Goal: Task Accomplishment & Management: Manage account settings

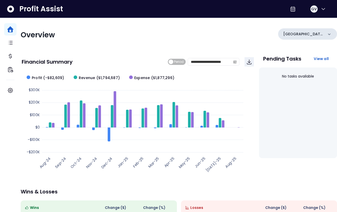
click at [307, 36] on div "[GEOGRAPHIC_DATA]" at bounding box center [307, 33] width 59 height 11
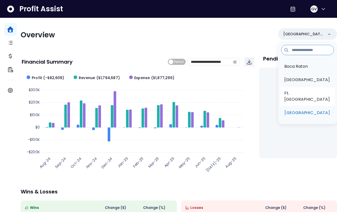
click at [304, 88] on li "Ft. [GEOGRAPHIC_DATA]" at bounding box center [307, 96] width 55 height 19
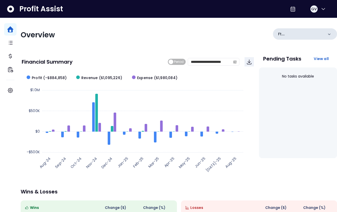
click at [306, 38] on div "Ft. [GEOGRAPHIC_DATA]" at bounding box center [305, 33] width 64 height 11
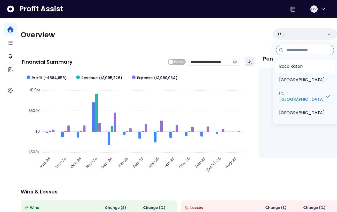
click at [300, 70] on li "Boca Raton" at bounding box center [305, 66] width 60 height 12
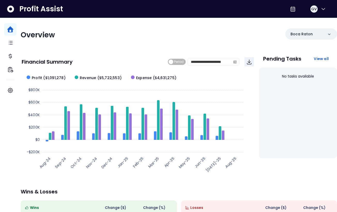
click at [176, 63] on span "Period" at bounding box center [179, 62] width 10 height 6
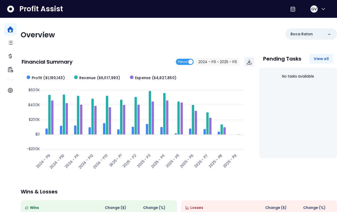
click at [316, 58] on span "View all" at bounding box center [321, 58] width 15 height 5
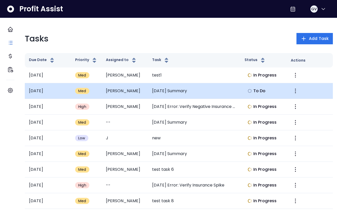
click at [168, 91] on td "[DATE] Summary" at bounding box center [194, 91] width 92 height 16
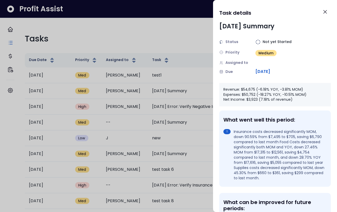
click at [270, 73] on span "[DATE]" at bounding box center [262, 72] width 15 height 6
click at [273, 43] on span "Not yet Started" at bounding box center [277, 41] width 29 height 5
click at [222, 43] on img at bounding box center [221, 42] width 4 height 4
click at [326, 11] on icon "Close" at bounding box center [325, 12] width 6 height 6
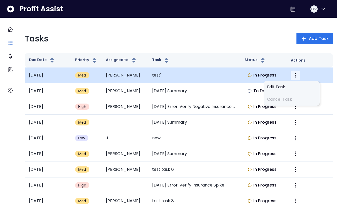
click at [292, 72] on icon "More" at bounding box center [295, 75] width 6 height 6
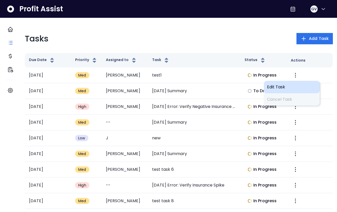
click at [274, 91] on div "Edit Task" at bounding box center [292, 87] width 56 height 12
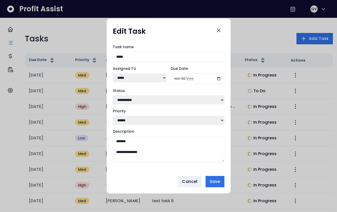
click at [177, 97] on select "**********" at bounding box center [169, 100] width 112 height 9
select select "*********"
click at [113, 96] on select "**********" at bounding box center [169, 100] width 112 height 9
click at [215, 182] on span "Save" at bounding box center [215, 182] width 10 height 6
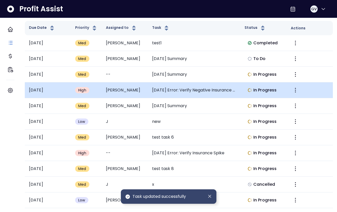
scroll to position [33, 0]
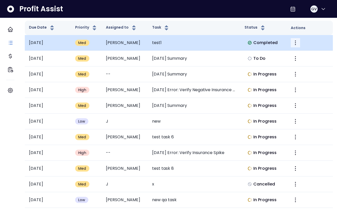
click at [293, 44] on icon "More" at bounding box center [295, 43] width 6 height 6
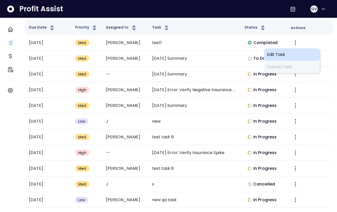
click at [279, 55] on span "Edit Task" at bounding box center [292, 55] width 50 height 6
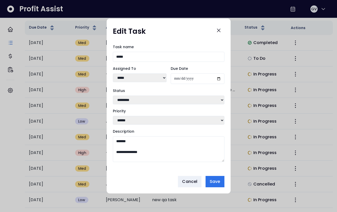
click at [151, 156] on textarea "**********" at bounding box center [169, 150] width 112 height 26
click at [218, 29] on icon "Close" at bounding box center [219, 30] width 6 height 6
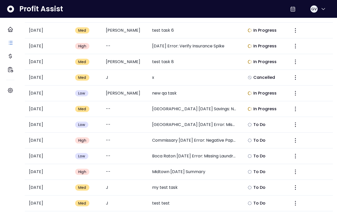
scroll to position [142, 0]
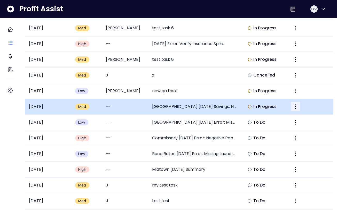
click at [295, 107] on icon "More" at bounding box center [295, 107] width 1 height 5
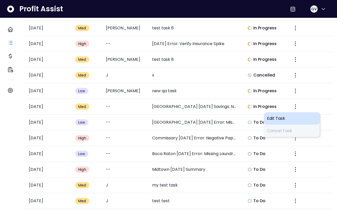
click at [282, 122] on div "Edit Task" at bounding box center [292, 119] width 56 height 12
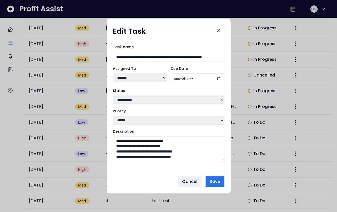
scroll to position [0, 0]
click at [218, 31] on icon "Close" at bounding box center [219, 30] width 6 height 6
